Goal: Find specific page/section: Find specific page/section

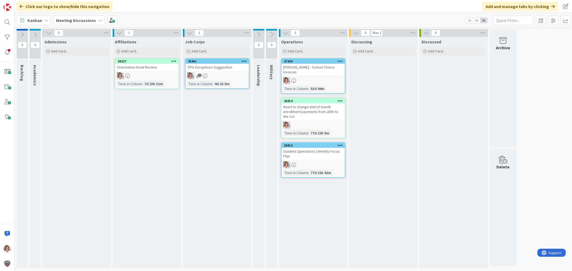
click at [74, 19] on b "Meeting Discussions" at bounding box center [76, 20] width 40 height 5
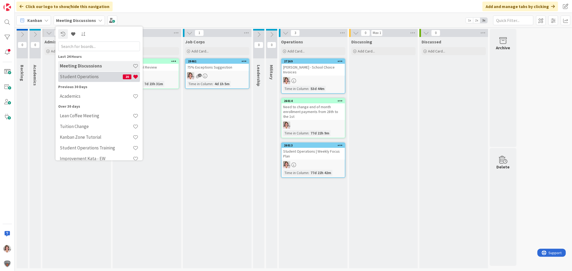
click at [77, 76] on h4 "Student Operations" at bounding box center [91, 76] width 63 height 5
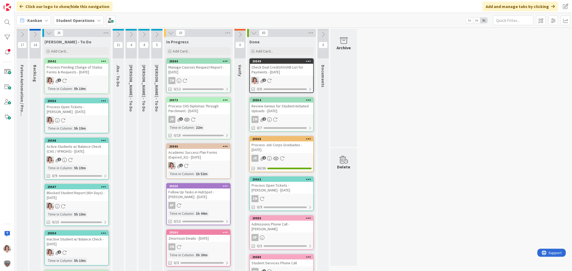
click at [194, 163] on div "1" at bounding box center [198, 165] width 63 height 7
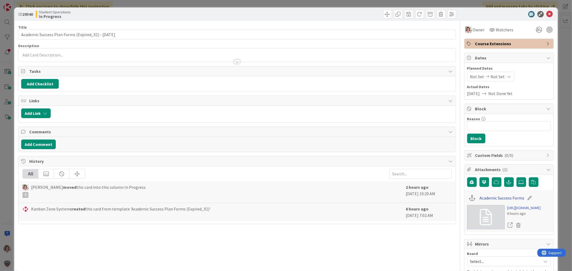
click at [492, 198] on link "Academic Success Forms" at bounding box center [501, 198] width 45 height 6
click at [546, 14] on icon at bounding box center [549, 14] width 6 height 6
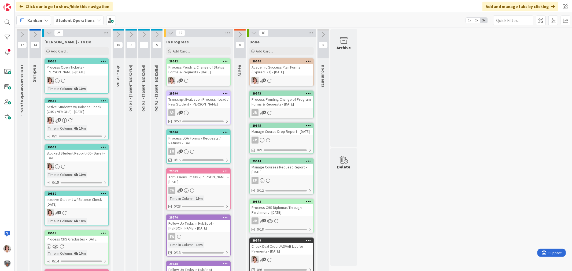
click at [204, 74] on div "Process Pending Change of Status Forms & Requests - [DATE]" at bounding box center [198, 70] width 63 height 12
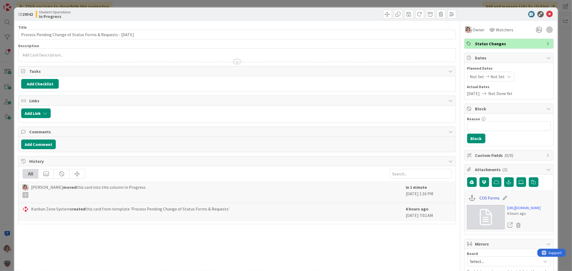
click at [484, 200] on link "COS Forms" at bounding box center [489, 198] width 20 height 6
click at [546, 14] on icon at bounding box center [549, 14] width 6 height 6
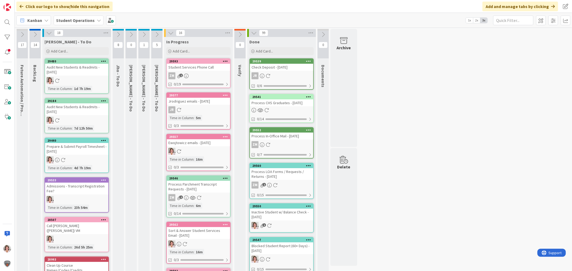
click at [390, 74] on div "17 Future Automation / Process Building 14 BackLog 18 [PERSON_NAME] - To Do Add…" at bounding box center [293, 271] width 555 height 484
